Goal: Task Accomplishment & Management: Use online tool/utility

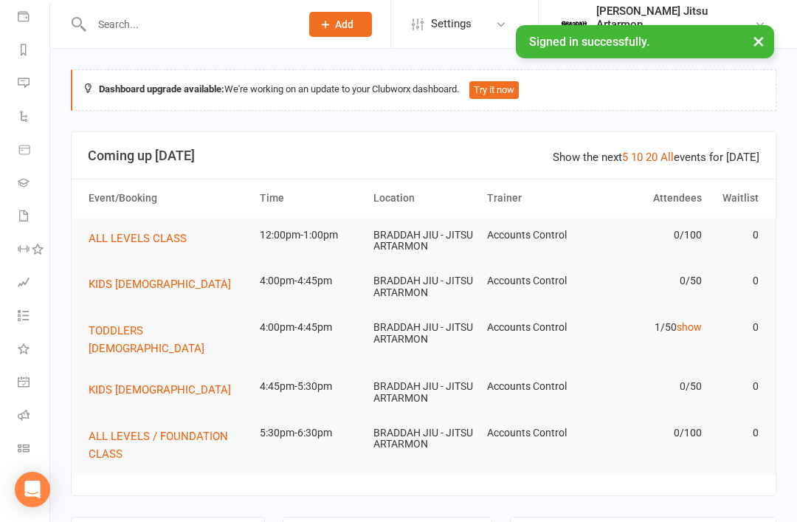
scroll to position [173, 0]
click at [27, 445] on icon at bounding box center [24, 448] width 12 height 12
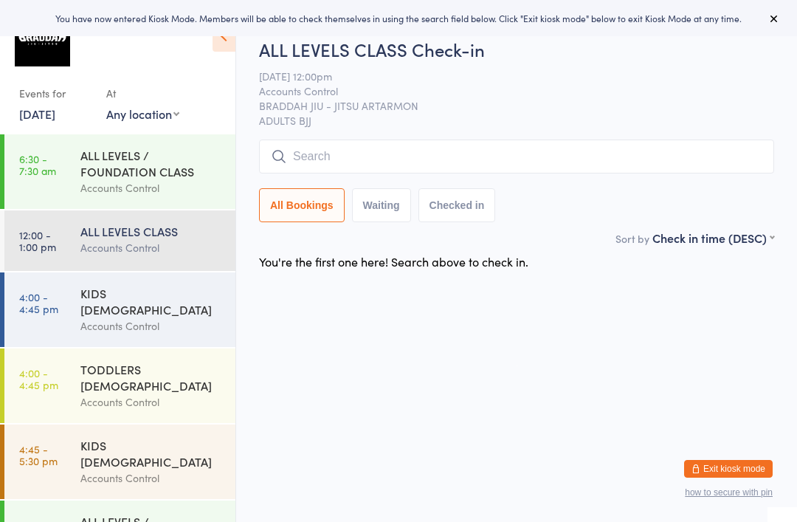
click at [134, 239] on div "ALL LEVELS CLASS" at bounding box center [151, 231] width 142 height 16
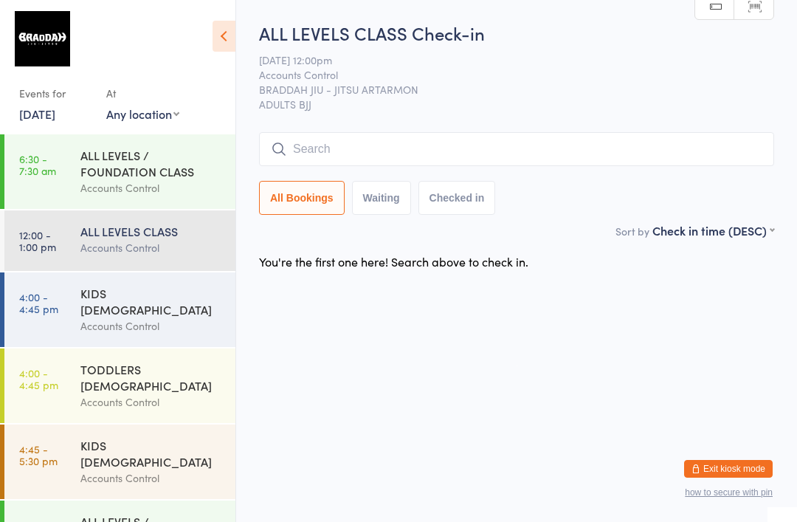
click at [143, 261] on div "ALL LEVELS CLASS Accounts Control" at bounding box center [157, 239] width 155 height 58
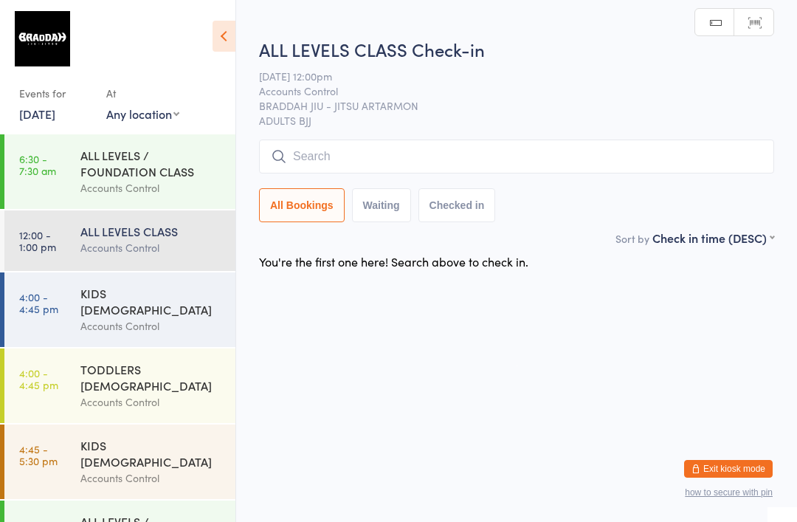
click at [339, 163] on input "search" at bounding box center [516, 157] width 515 height 34
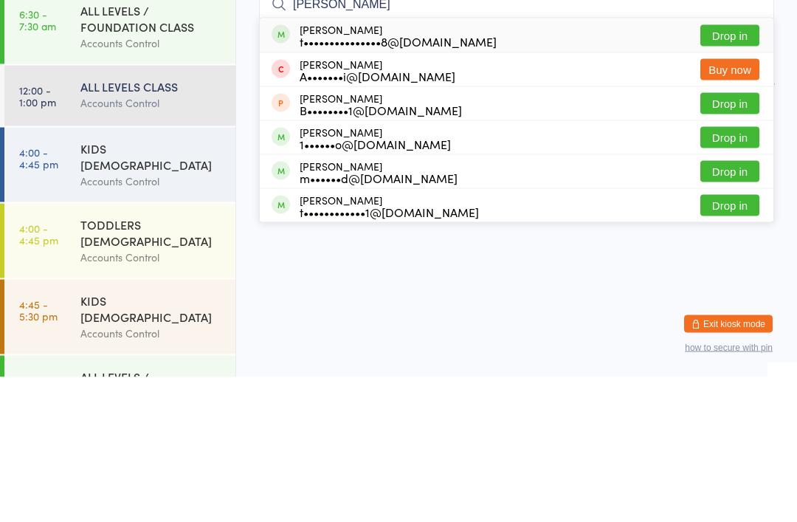
type input "Tanner"
click at [732, 170] on button "Drop in" at bounding box center [729, 180] width 59 height 21
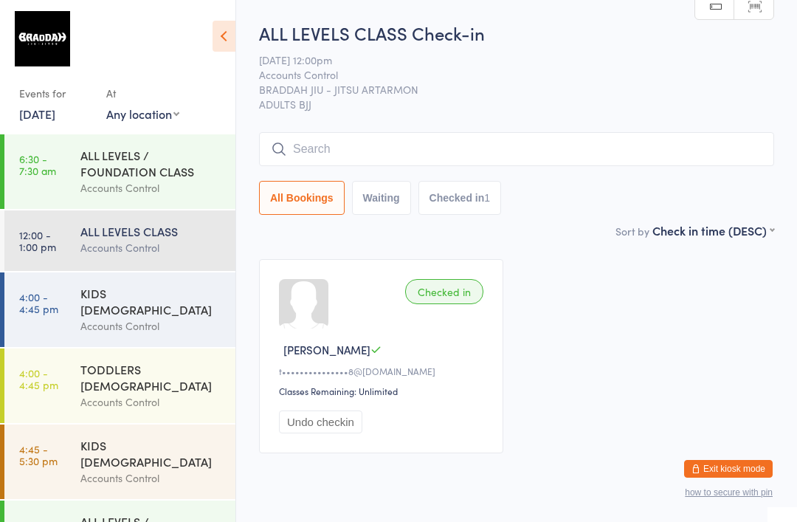
click at [189, 238] on div "ALL LEVELS CLASS" at bounding box center [151, 231] width 142 height 16
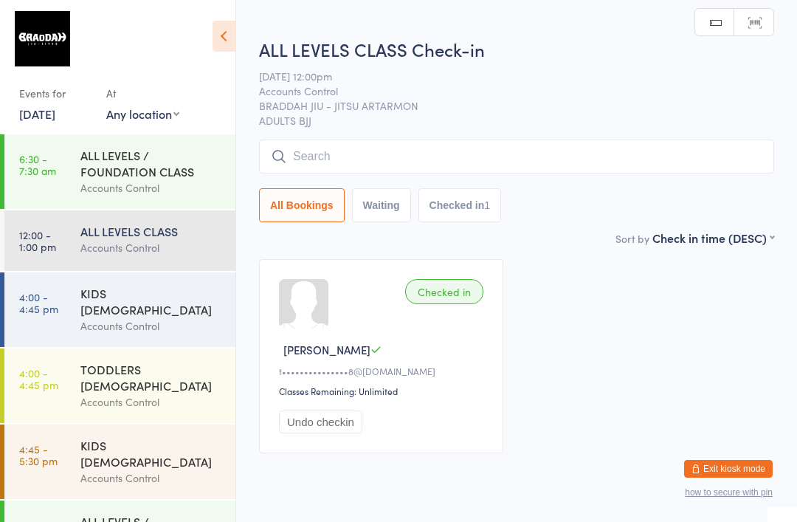
click at [488, 162] on input "search" at bounding box center [516, 157] width 515 height 34
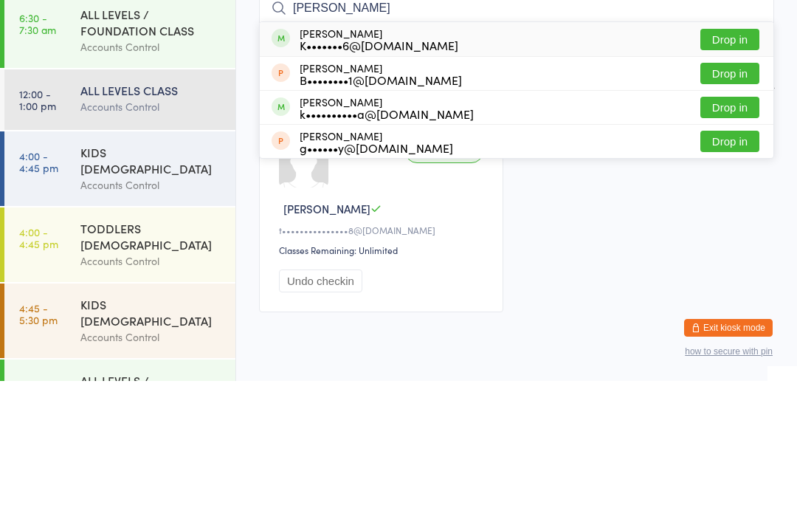
type input "Kevin g"
click at [744, 170] on button "Drop in" at bounding box center [729, 180] width 59 height 21
